Goal: Information Seeking & Learning: Learn about a topic

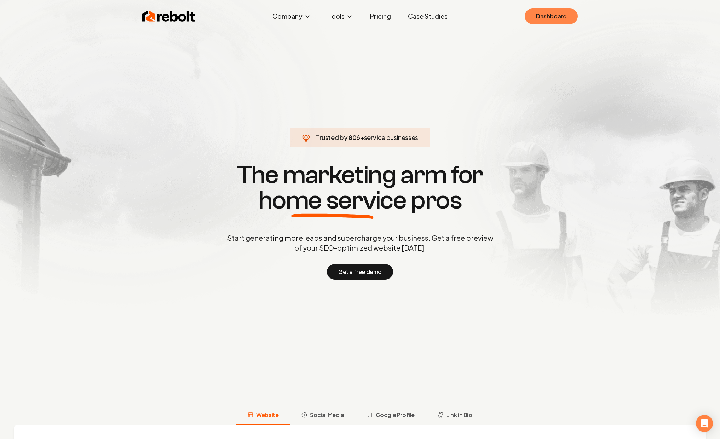
click at [532, 14] on link "Dashboard" at bounding box center [551, 16] width 53 height 16
click at [389, 17] on link "Pricing" at bounding box center [380, 16] width 32 height 14
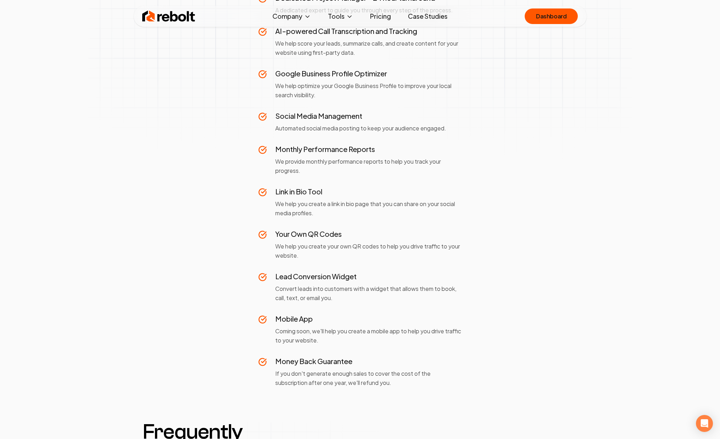
scroll to position [438, 0]
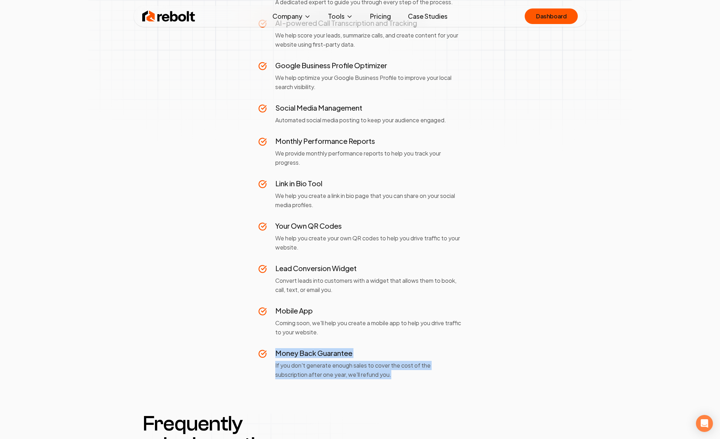
drag, startPoint x: 384, startPoint y: 374, endPoint x: 273, endPoint y: 354, distance: 112.5
click at [273, 354] on div "One Simple Price No hidden costs. No surprises. No upfront fees. yearly save 12…" at bounding box center [360, 403] width 720 height 1637
copy div "Money Back Guarantee If you don't generate enough sales to cover the cost of th…"
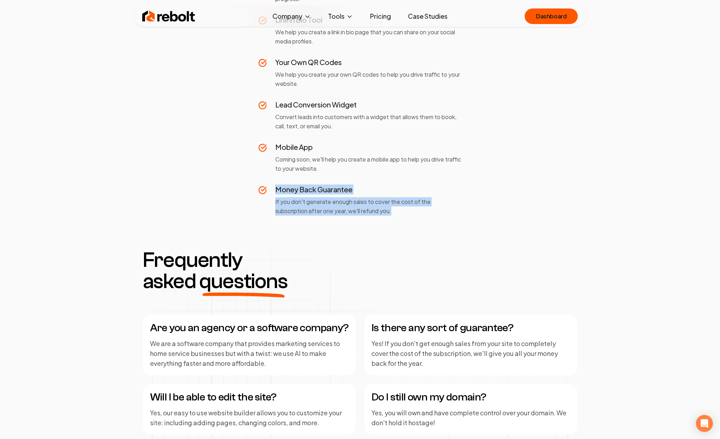
scroll to position [0, 0]
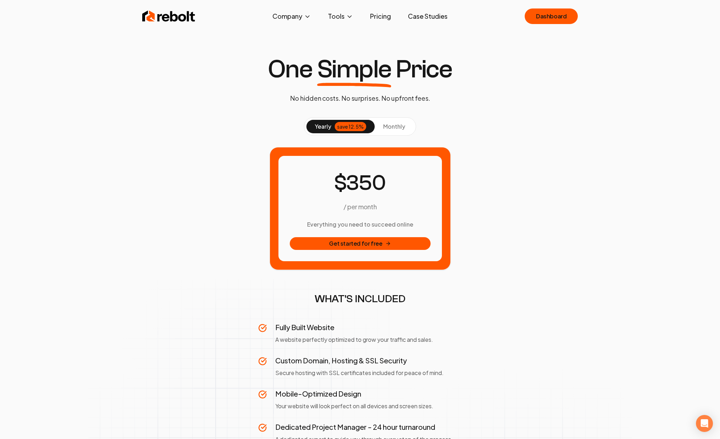
click at [391, 129] on span "monthly" at bounding box center [394, 126] width 22 height 7
click at [332, 123] on button "yearly save 12.5%" at bounding box center [340, 126] width 68 height 13
click at [176, 15] on img at bounding box center [168, 16] width 53 height 14
